Goal: Transaction & Acquisition: Obtain resource

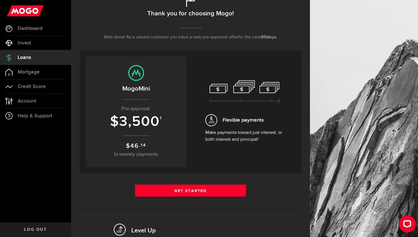
scroll to position [68, 0]
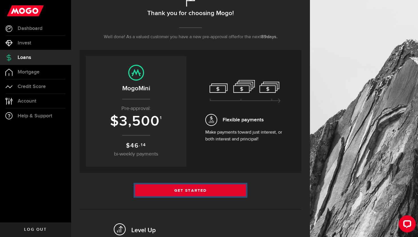
click at [166, 190] on link "Get Started" at bounding box center [190, 190] width 111 height 12
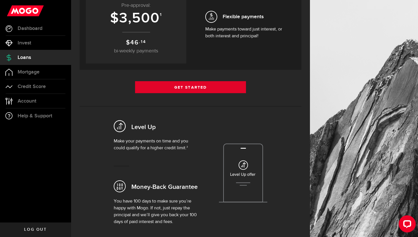
scroll to position [173, 0]
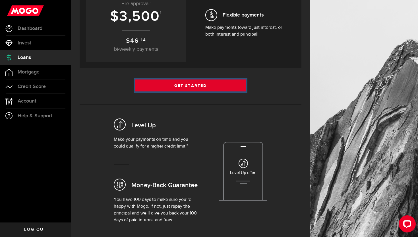
click at [177, 89] on link "Get Started" at bounding box center [190, 85] width 111 height 12
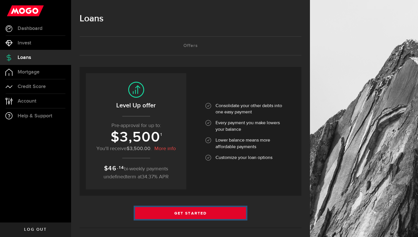
click at [183, 217] on link "Get Started" at bounding box center [190, 213] width 111 height 12
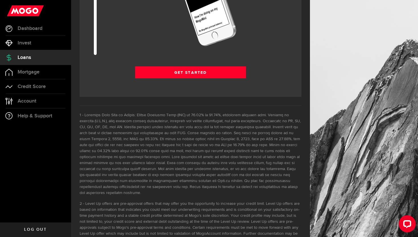
scroll to position [836, 0]
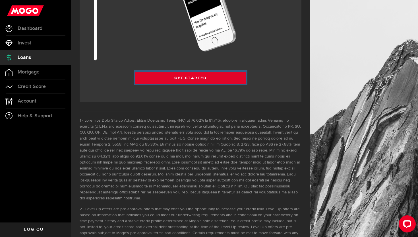
click at [192, 78] on link "Get Started" at bounding box center [190, 78] width 111 height 12
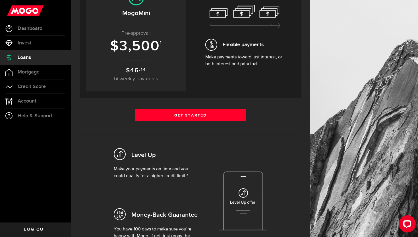
scroll to position [155, 0]
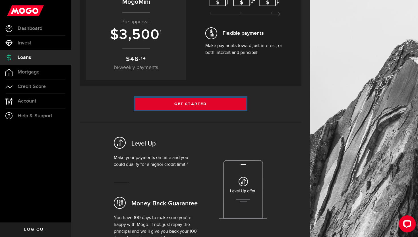
click at [162, 101] on link "Get Started" at bounding box center [190, 104] width 111 height 12
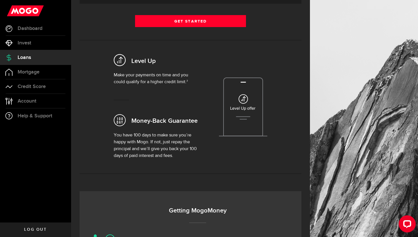
scroll to position [237, 0]
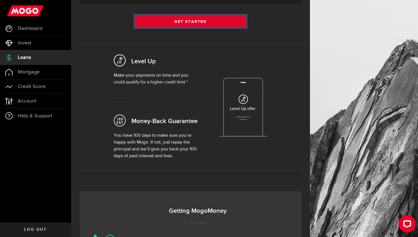
click at [198, 21] on link "Get Started" at bounding box center [190, 21] width 111 height 12
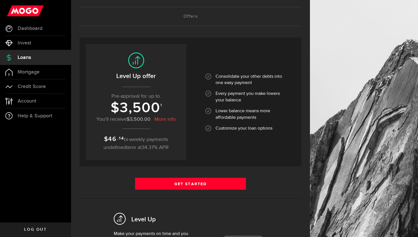
scroll to position [30, 0]
click at [164, 119] on link "More info" at bounding box center [165, 119] width 21 height 7
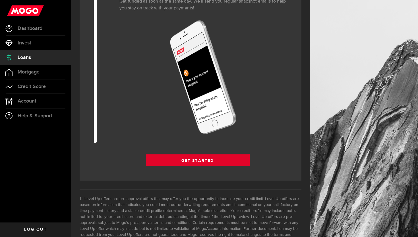
scroll to position [761, 0]
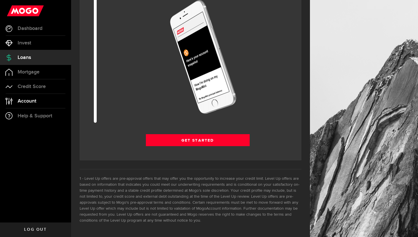
click at [31, 99] on span "Account" at bounding box center [27, 100] width 19 height 5
